Goal: Task Accomplishment & Management: Manage account settings

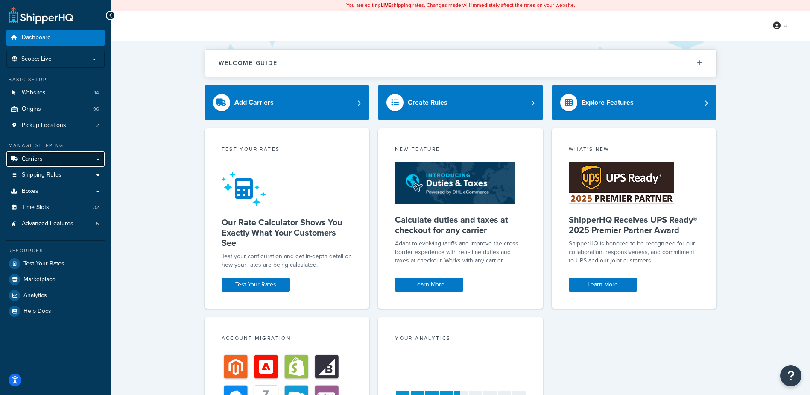
click at [41, 156] on span "Carriers" at bounding box center [32, 158] width 21 height 7
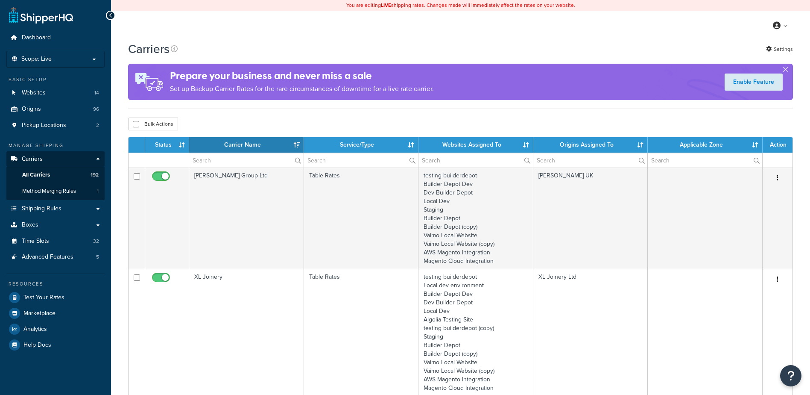
select select "15"
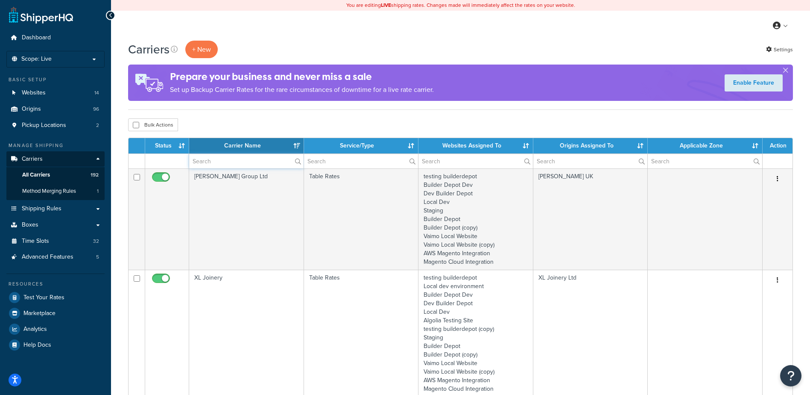
click at [215, 161] on input "text" at bounding box center [246, 161] width 114 height 15
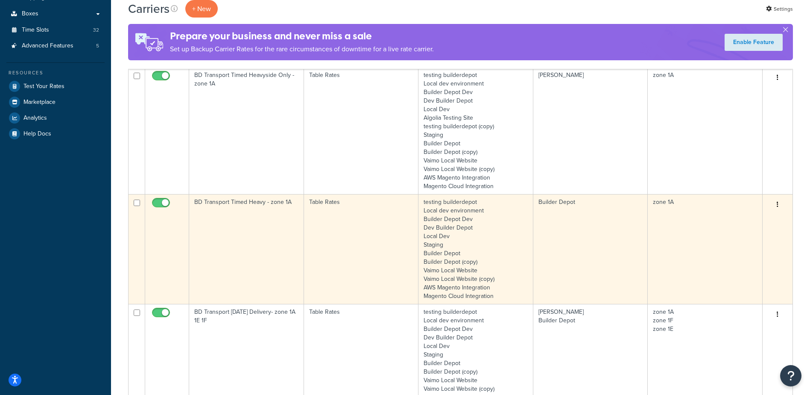
scroll to position [214, 0]
type input "1a"
click at [250, 226] on td "BD Transport Timed Heavy - zone 1A" at bounding box center [246, 246] width 115 height 110
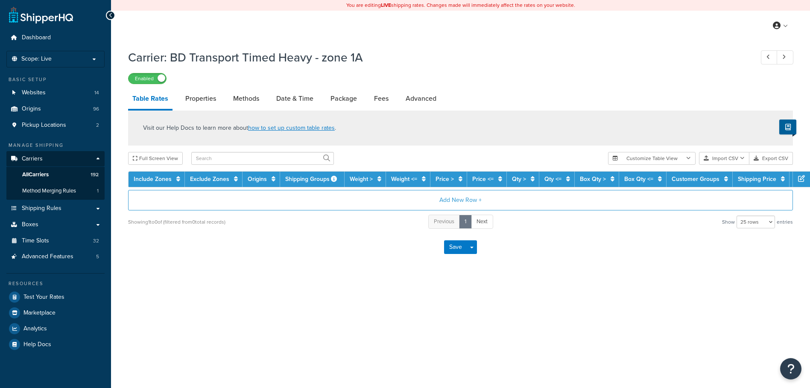
select select "25"
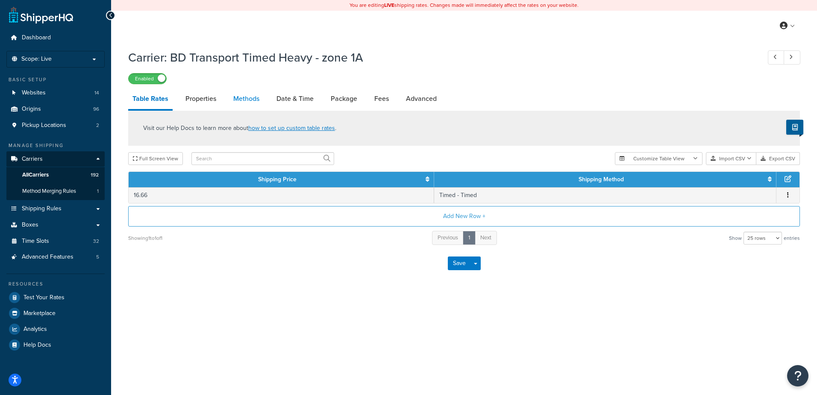
drag, startPoint x: 0, startPoint y: 0, endPoint x: 243, endPoint y: 97, distance: 261.5
click at [243, 97] on link "Methods" at bounding box center [246, 98] width 35 height 21
select select "25"
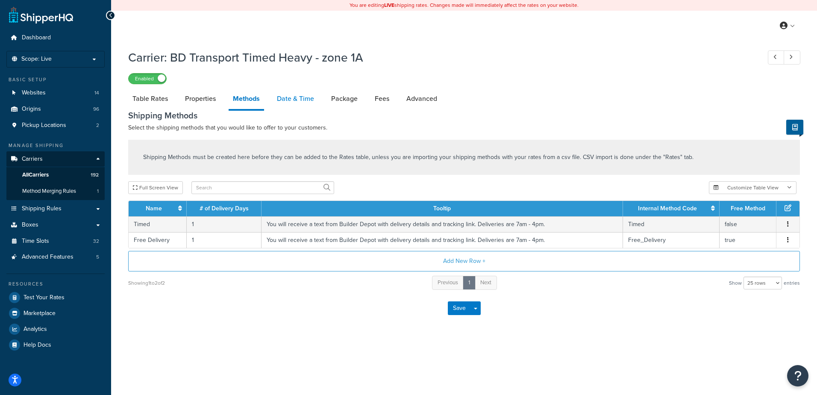
click at [285, 94] on link "Date & Time" at bounding box center [296, 98] width 46 height 21
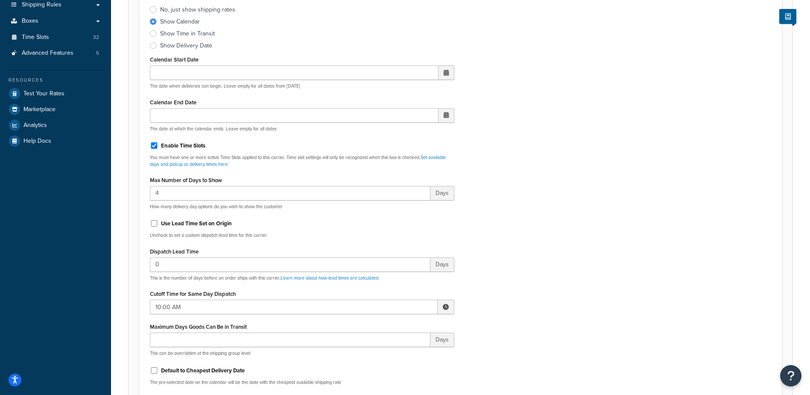
scroll to position [214, 0]
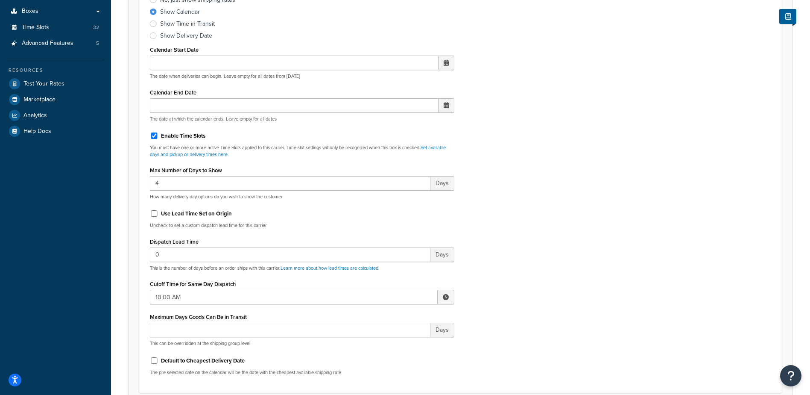
click at [445, 294] on span at bounding box center [446, 297] width 6 height 6
click at [381, 315] on span "▲" at bounding box center [383, 315] width 17 height 17
type input "12:00 PM"
click at [522, 278] on div "Include Delivery Date Information: No, just show shipping rates Show Calendar S…" at bounding box center [461, 181] width 634 height 402
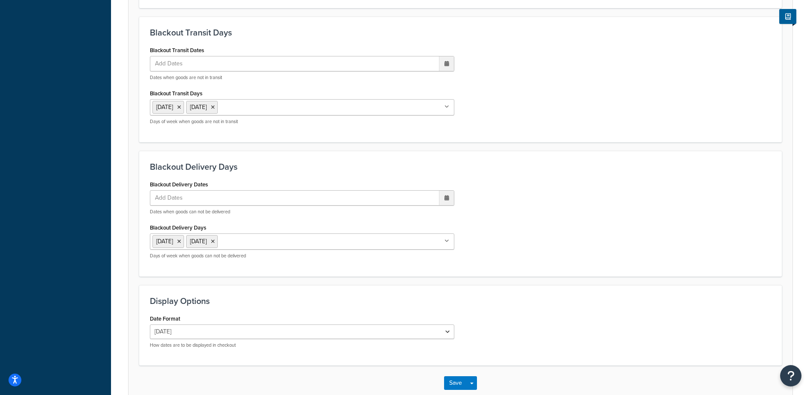
scroll to position [647, 0]
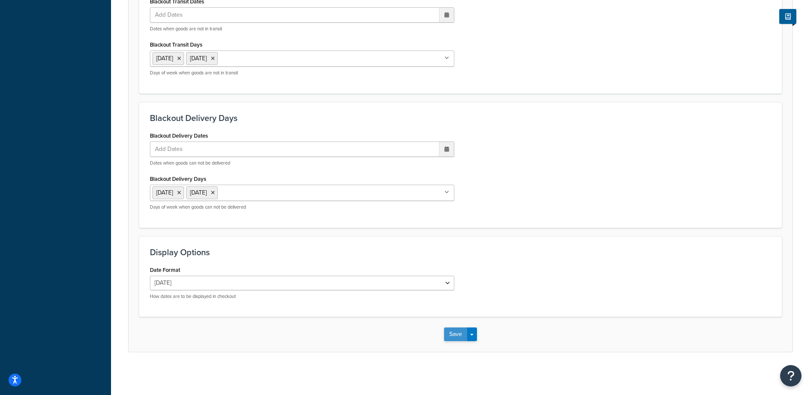
click at [452, 335] on button "Save" at bounding box center [455, 334] width 23 height 14
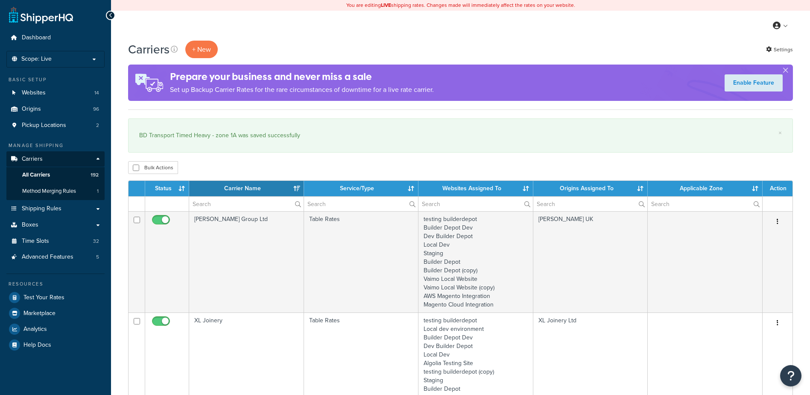
select select "15"
click at [212, 202] on input "text" at bounding box center [246, 204] width 114 height 15
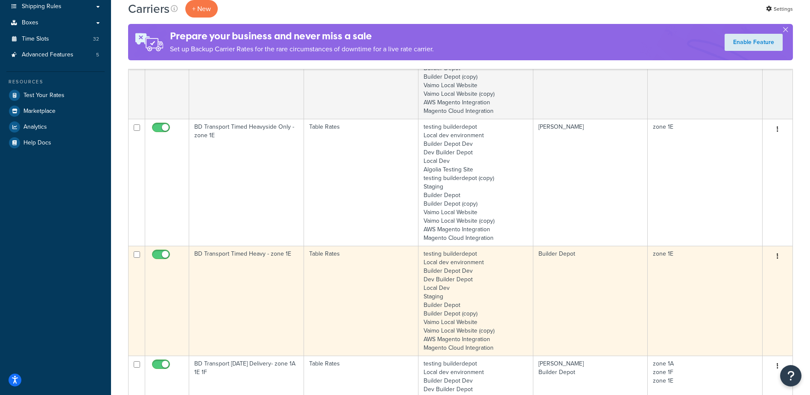
scroll to position [214, 0]
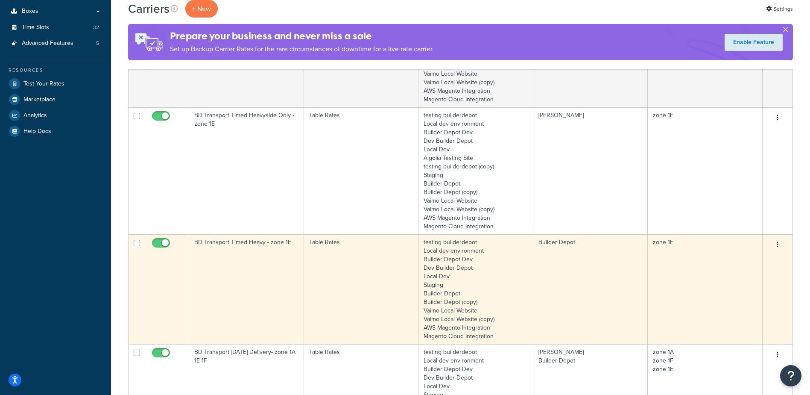
type input "1e"
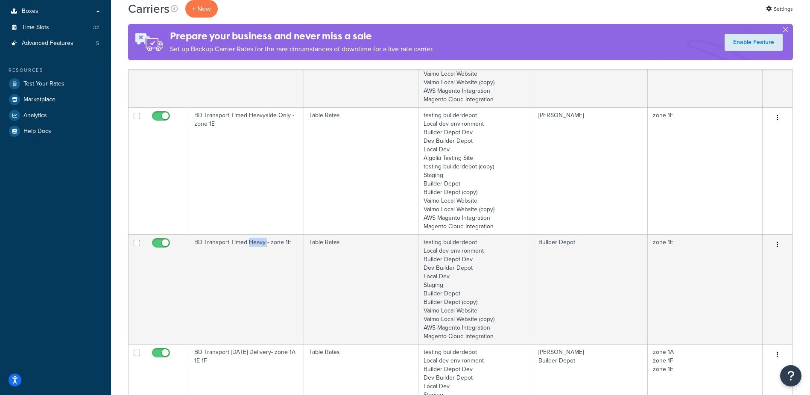
click at [256, 289] on td "BD Transport Timed Heavy - zone 1E" at bounding box center [246, 289] width 115 height 110
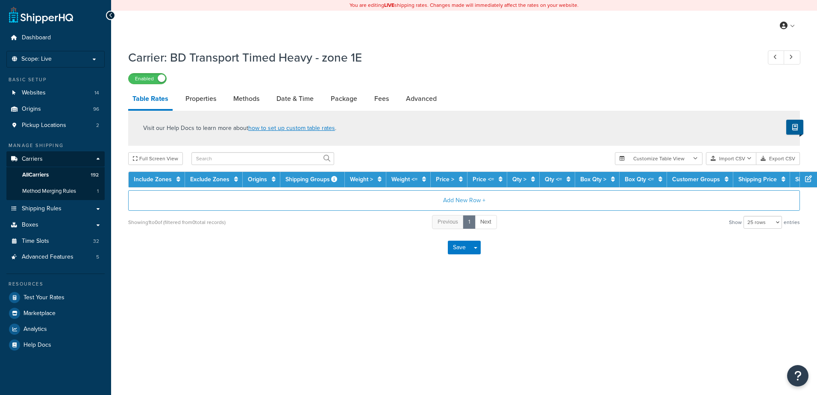
select select "25"
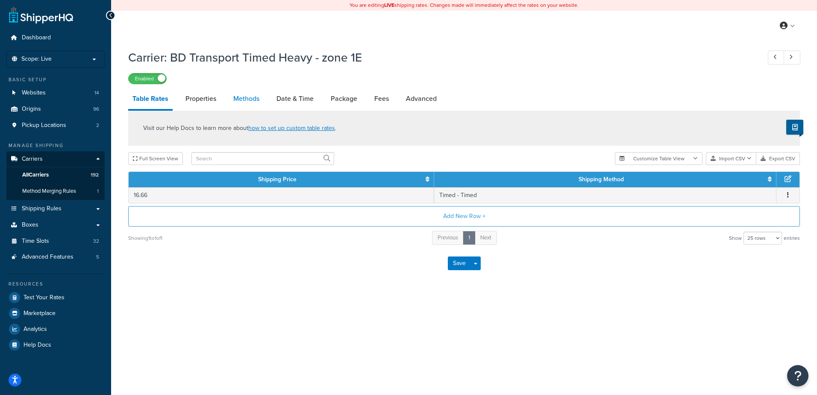
click at [241, 96] on link "Methods" at bounding box center [246, 98] width 35 height 21
select select "25"
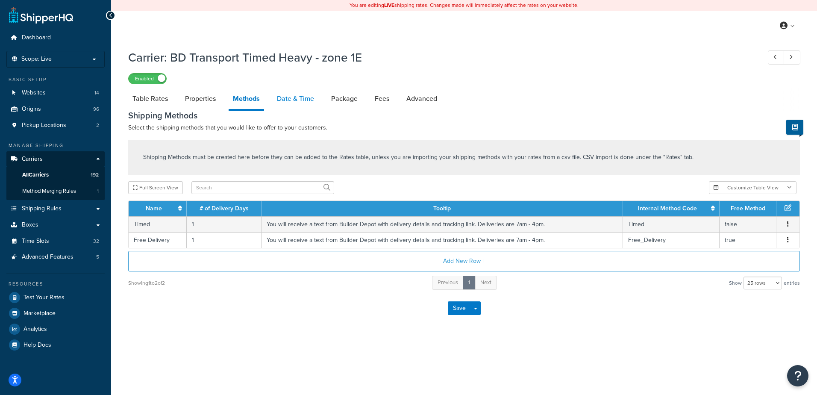
click at [286, 100] on link "Date & Time" at bounding box center [296, 98] width 46 height 21
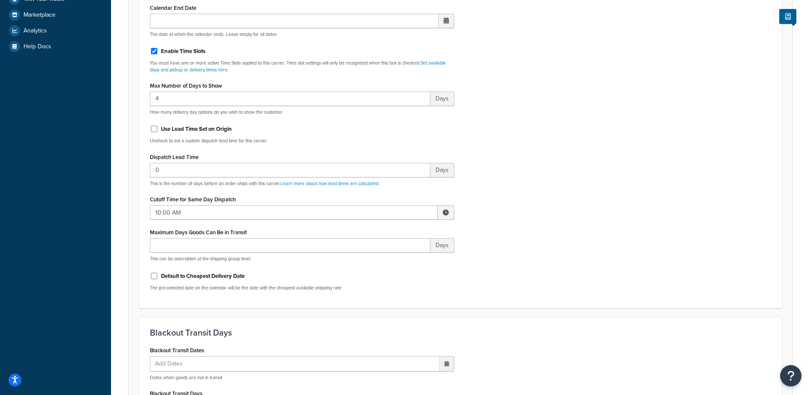
scroll to position [299, 0]
click at [449, 213] on span at bounding box center [446, 211] width 6 height 6
click at [386, 234] on span "▲" at bounding box center [383, 230] width 17 height 17
type input "12:00 PM"
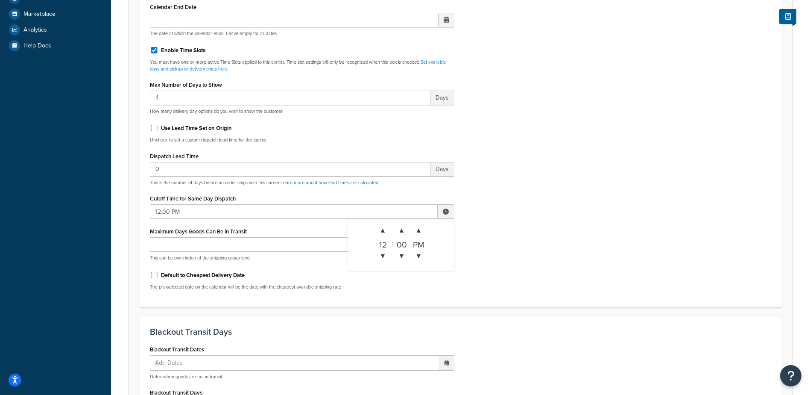
click at [489, 230] on div "Include Delivery Date Information: No, just show shipping rates Show Calendar S…" at bounding box center [461, 95] width 634 height 402
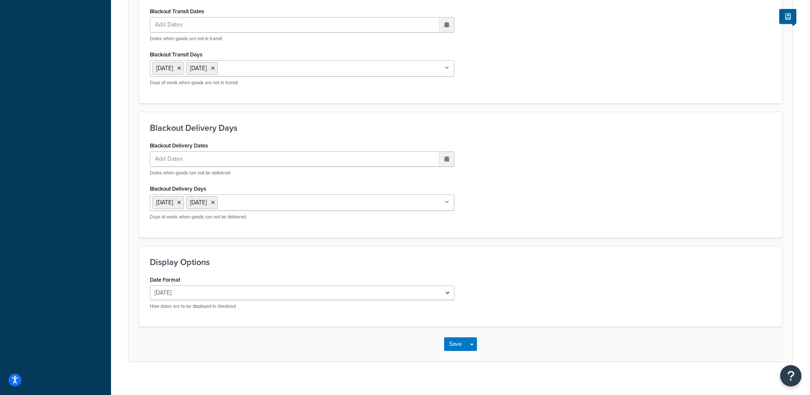
scroll to position [641, 0]
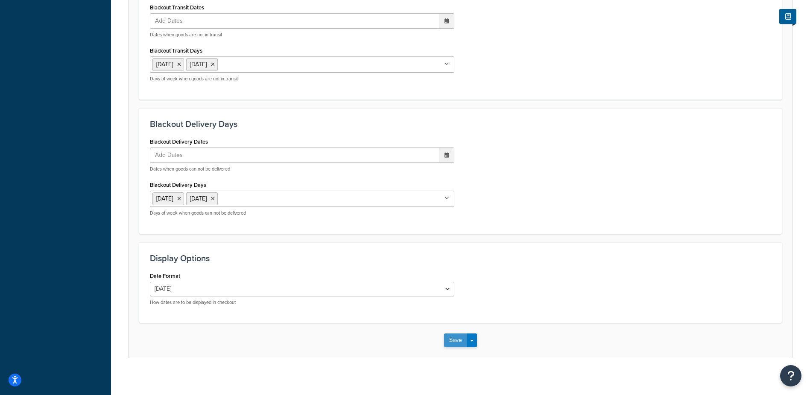
click at [455, 339] on button "Save" at bounding box center [455, 340] width 23 height 14
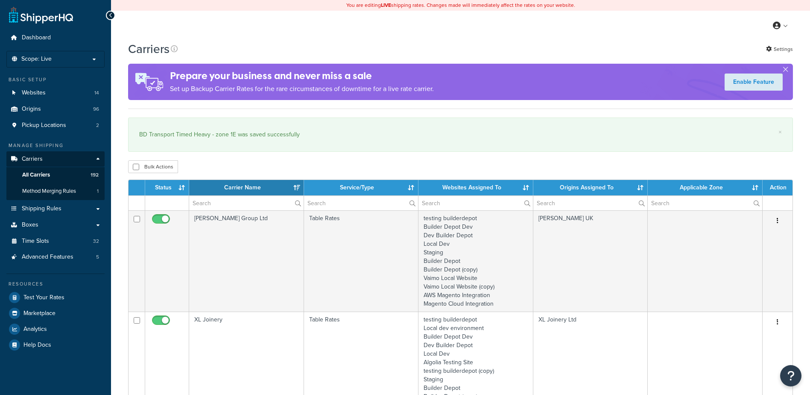
select select "15"
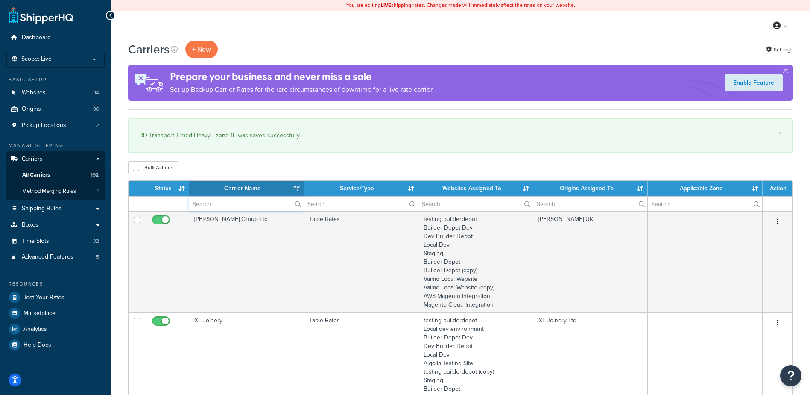
click at [203, 201] on input "text" at bounding box center [246, 204] width 114 height 15
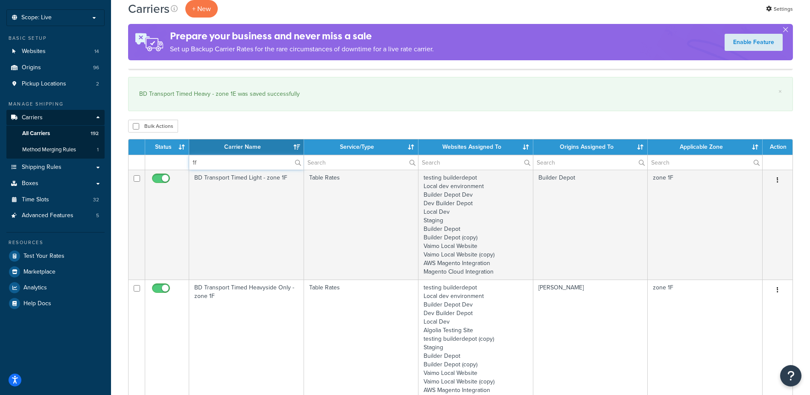
scroll to position [256, 0]
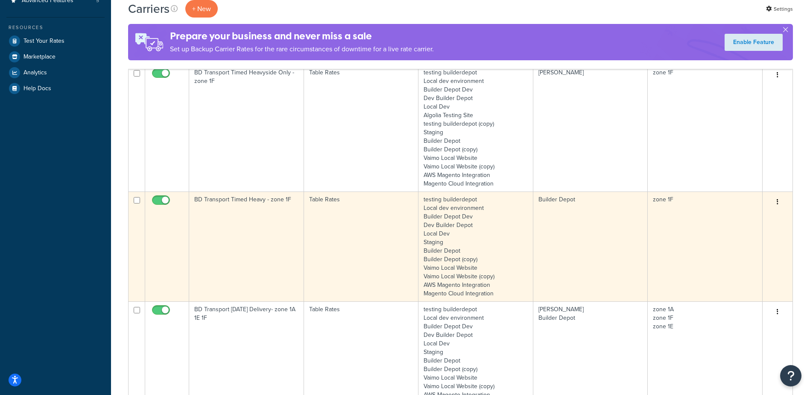
type input "1f"
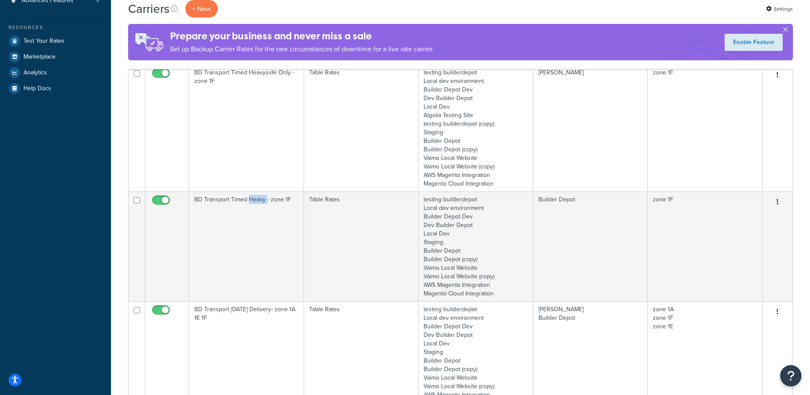
click at [255, 220] on td "BD Transport Timed Heavy - zone 1F" at bounding box center [246, 246] width 115 height 110
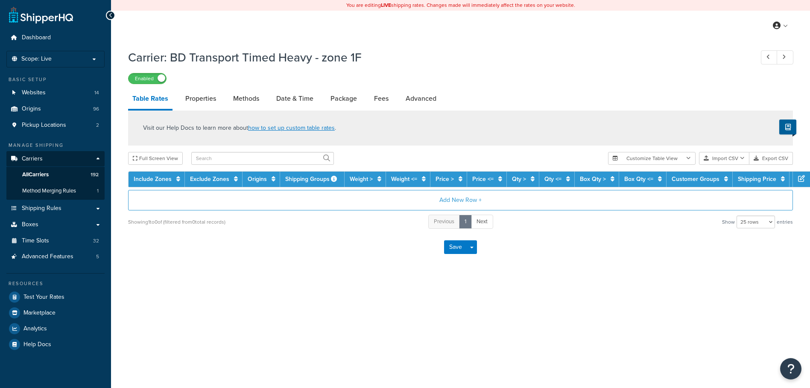
select select "25"
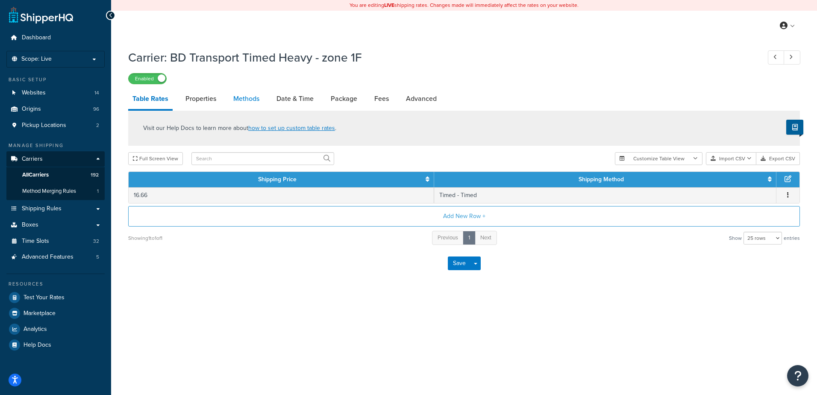
drag, startPoint x: 0, startPoint y: 0, endPoint x: 243, endPoint y: 98, distance: 261.8
click at [243, 98] on link "Methods" at bounding box center [246, 98] width 35 height 21
select select "25"
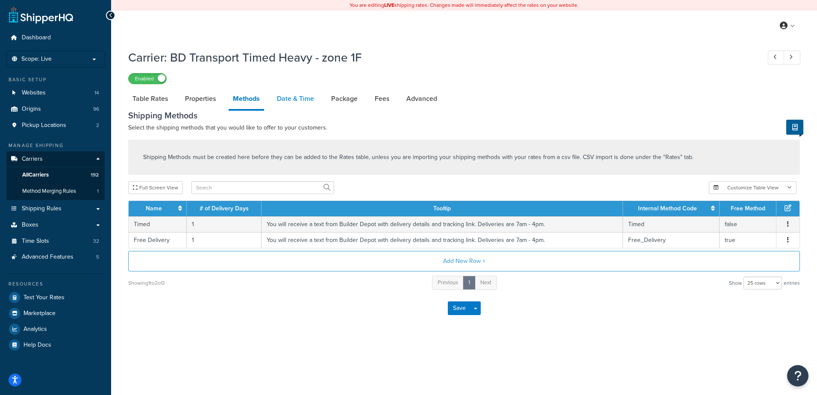
click at [285, 99] on link "Date & Time" at bounding box center [296, 98] width 46 height 21
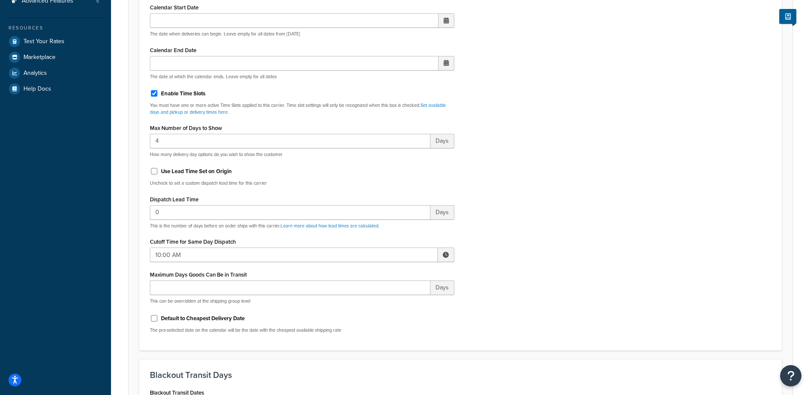
scroll to position [256, 0]
click at [445, 253] on span at bounding box center [446, 254] width 6 height 6
click at [381, 274] on span "▲" at bounding box center [383, 272] width 17 height 17
type input "12:00 PM"
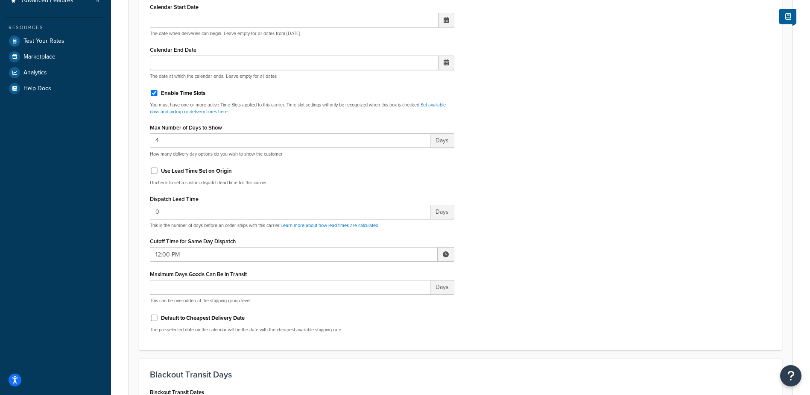
click at [492, 253] on div "Include Delivery Date Information: No, just show shipping rates Show Calendar S…" at bounding box center [461, 138] width 634 height 402
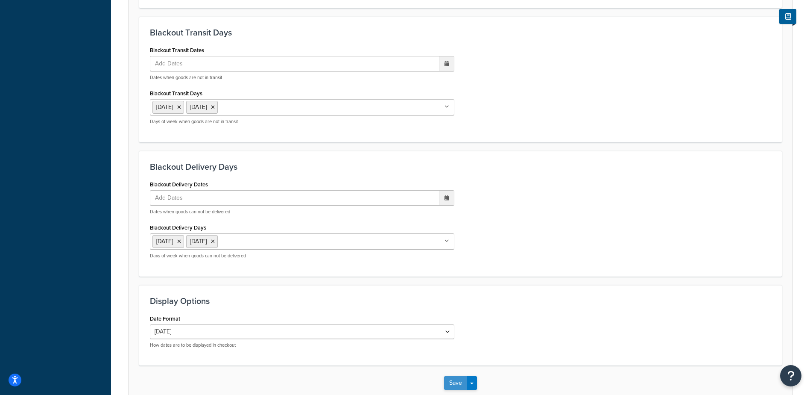
click at [455, 382] on button "Save" at bounding box center [455, 383] width 23 height 14
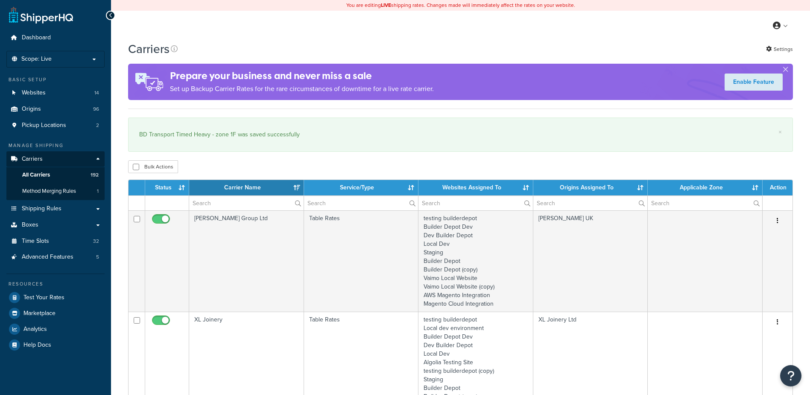
select select "15"
